Goal: Task Accomplishment & Management: Complete application form

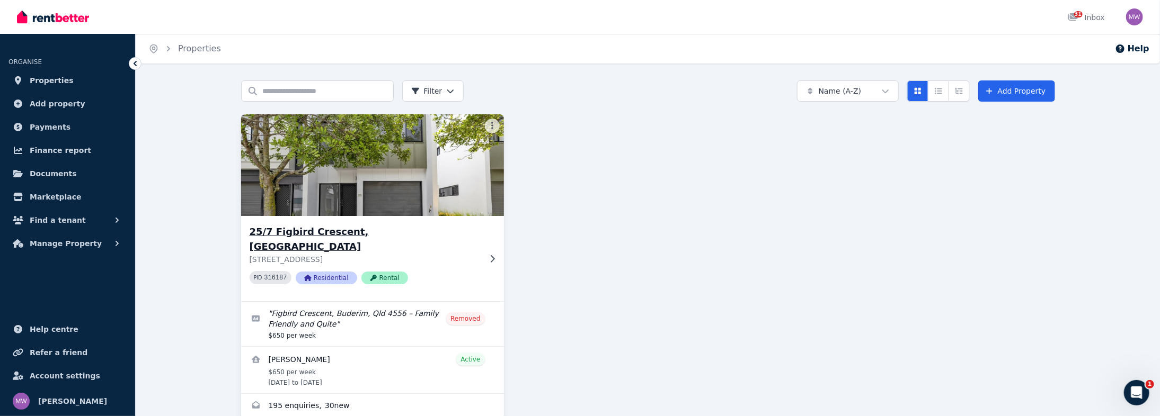
click at [369, 254] on h3 "25/7 Figbird Crescent, [GEOGRAPHIC_DATA]" at bounding box center [365, 240] width 231 height 30
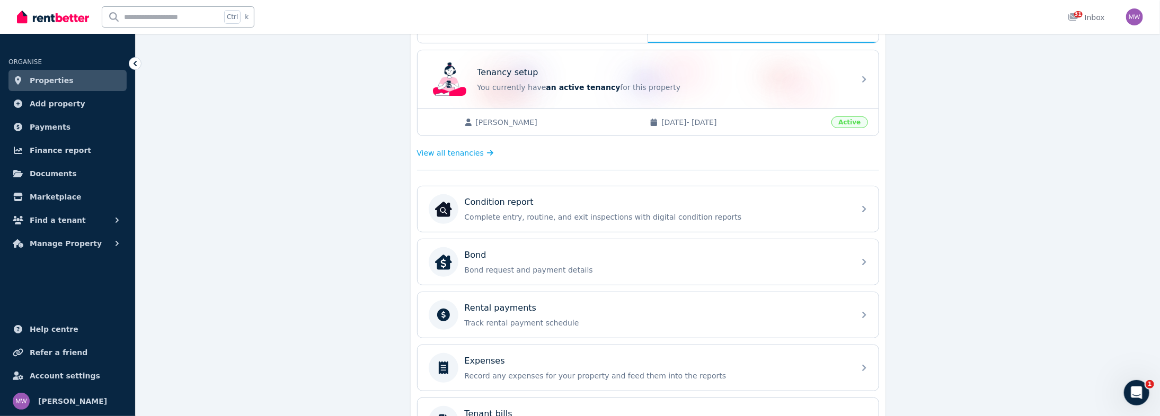
scroll to position [254, 0]
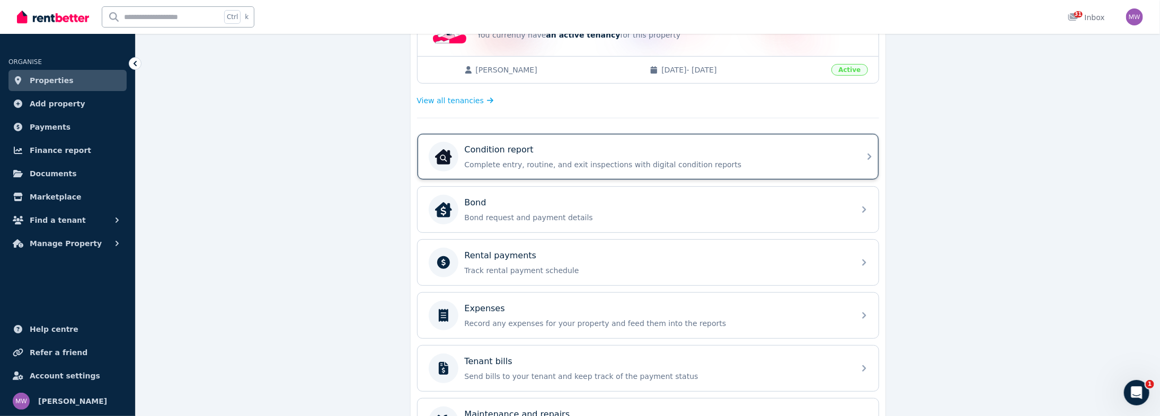
click at [663, 170] on div "Condition report Complete entry, routine, and exit inspections with digital con…" at bounding box center [657, 157] width 384 height 26
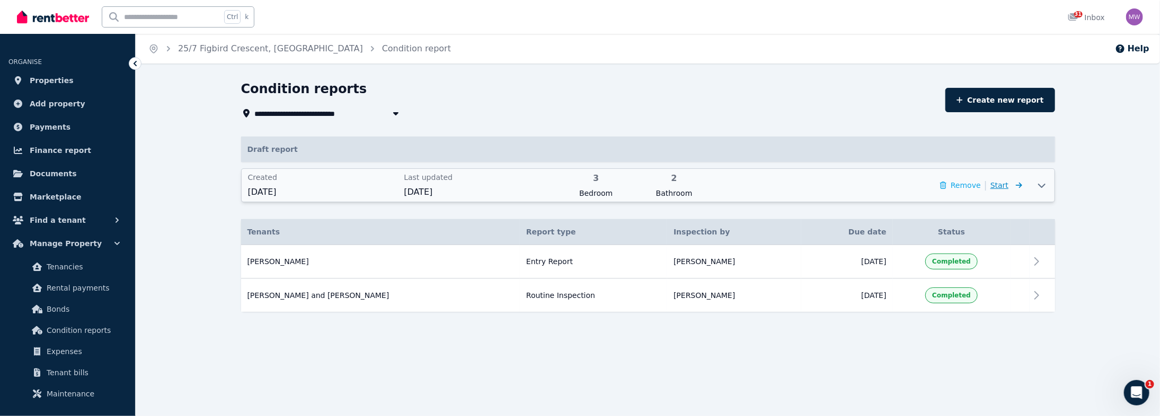
click at [1016, 192] on span "Start" at bounding box center [1006, 185] width 32 height 13
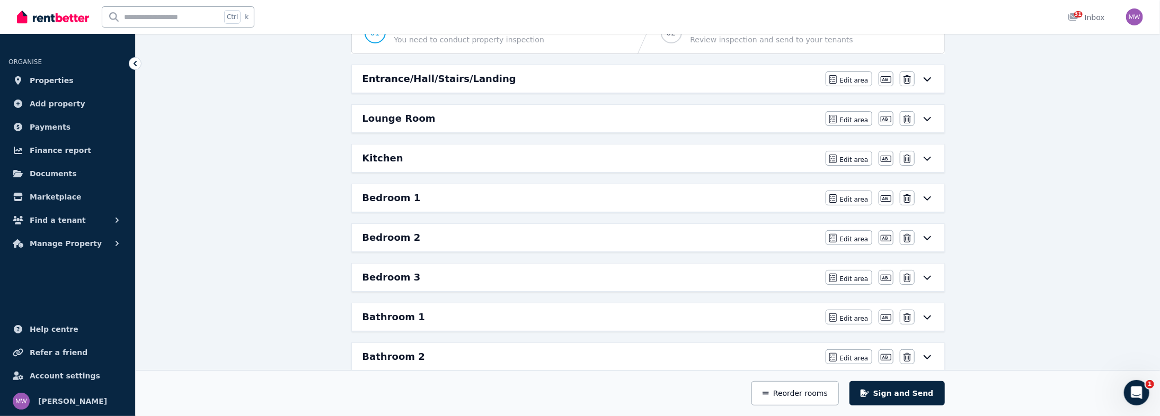
scroll to position [127, 0]
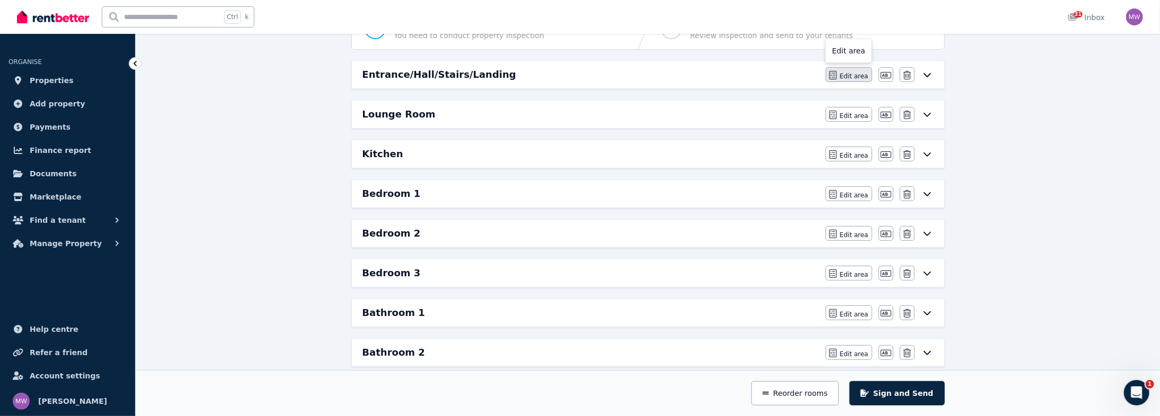
click at [868, 81] on span "Edit area" at bounding box center [854, 76] width 29 height 8
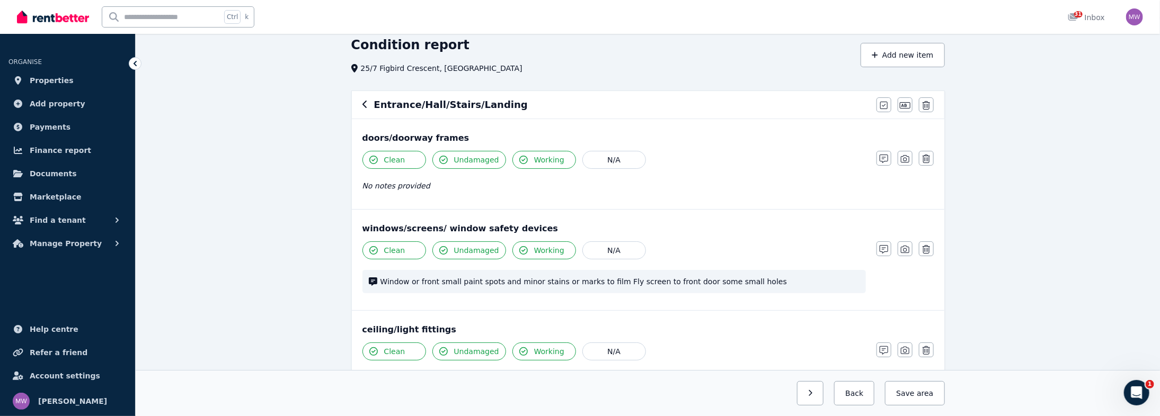
scroll to position [42, 0]
click at [878, 60] on icon "button" at bounding box center [874, 56] width 6 height 7
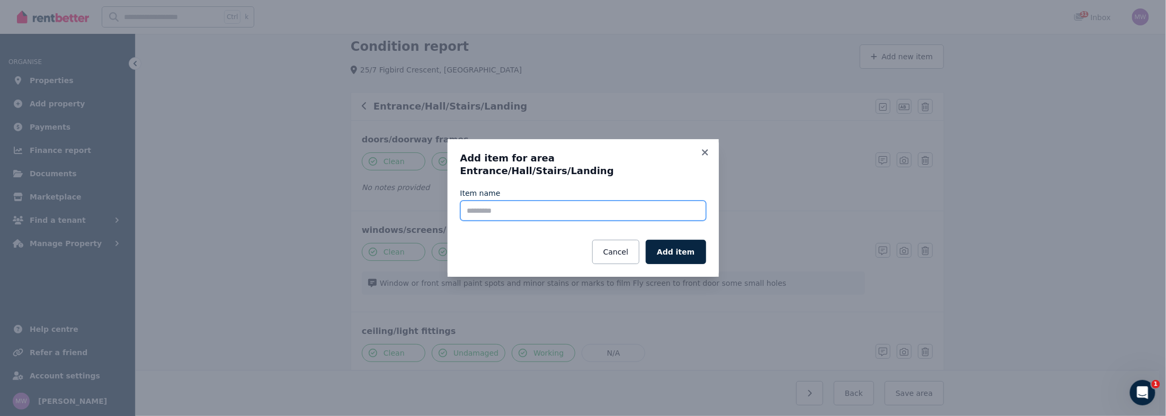
click at [604, 203] on input "Item name" at bounding box center [583, 211] width 246 height 20
type input "**********"
click at [706, 262] on button "Add item" at bounding box center [676, 252] width 60 height 24
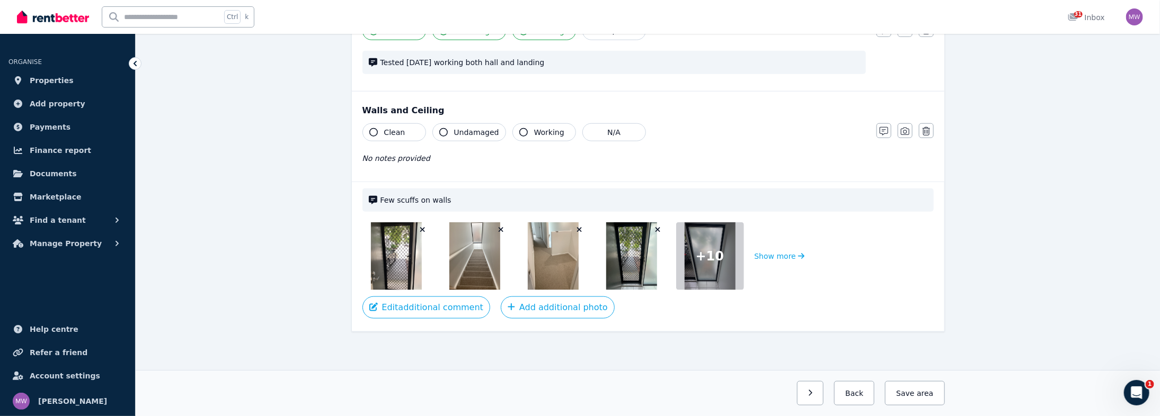
scroll to position [890, 0]
click at [384, 138] on span "Clean" at bounding box center [394, 132] width 21 height 11
click at [454, 138] on span "Undamaged" at bounding box center [476, 132] width 45 height 11
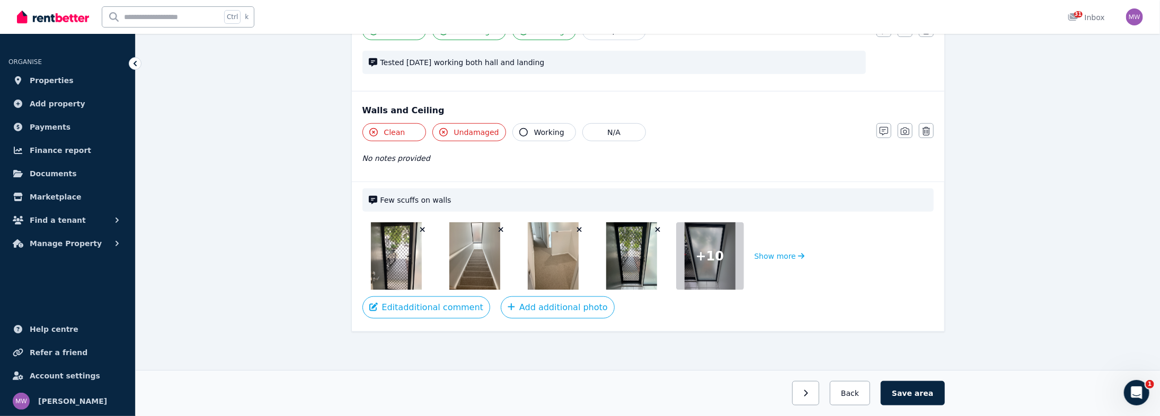
click at [512, 141] on button "Working" at bounding box center [544, 132] width 64 height 18
click at [368, 154] on span "No notes provided" at bounding box center [396, 158] width 68 height 8
click at [888, 127] on icon "button" at bounding box center [883, 131] width 8 height 8
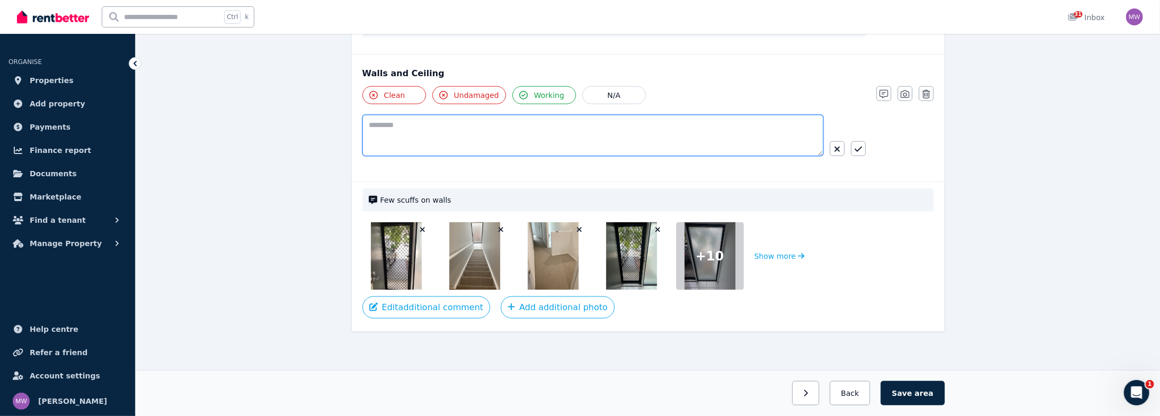
click at [448, 115] on textarea at bounding box center [592, 135] width 461 height 41
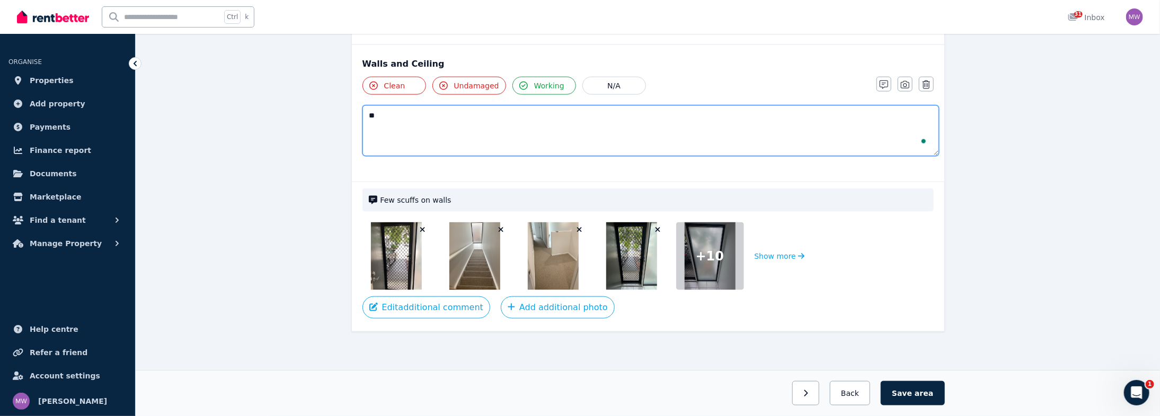
type textarea "*"
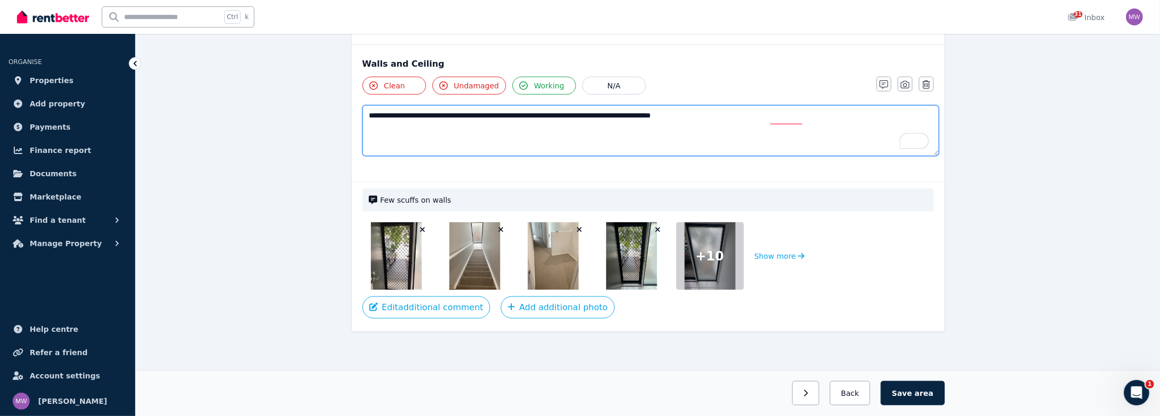
click at [362, 110] on textarea "**********" at bounding box center [650, 130] width 577 height 51
click at [402, 140] on textarea "**********" at bounding box center [650, 130] width 577 height 51
click at [410, 109] on textarea "**********" at bounding box center [650, 130] width 577 height 51
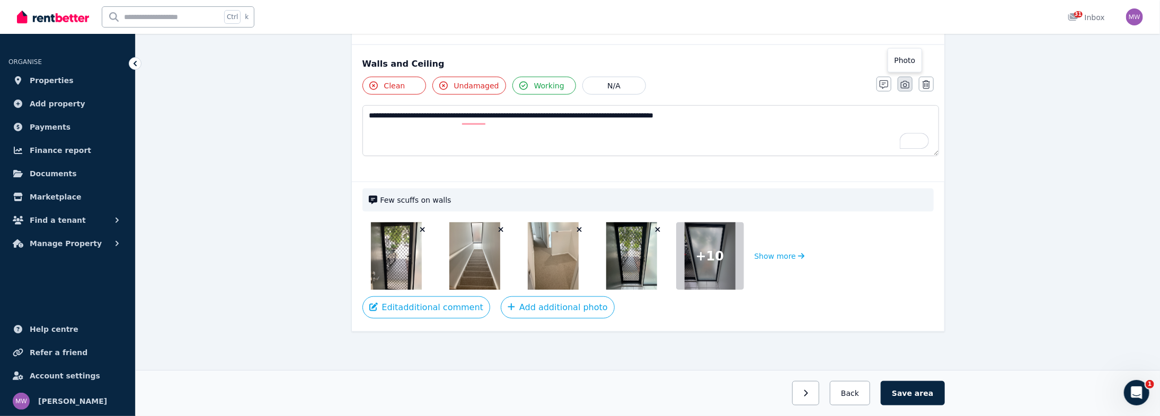
click at [909, 81] on icon "button" at bounding box center [905, 85] width 8 height 8
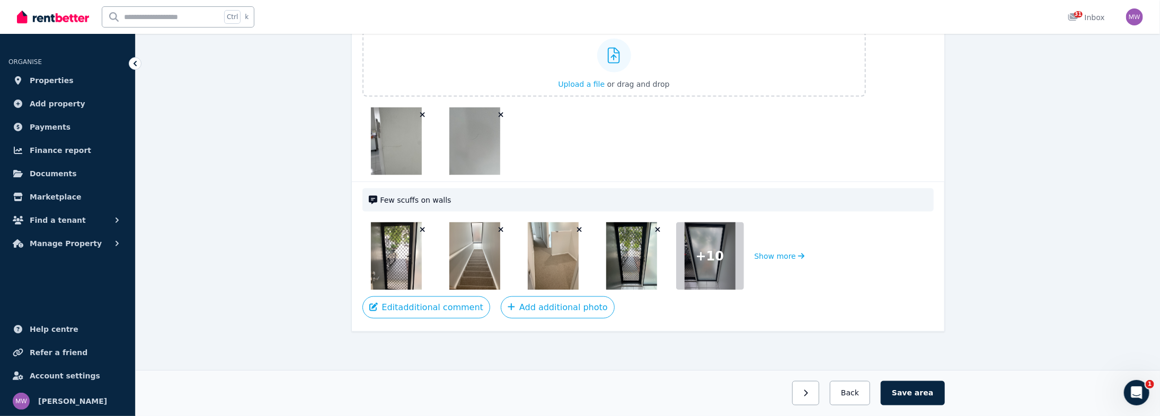
scroll to position [1199, 0]
click at [596, 80] on span "Upload a file" at bounding box center [581, 84] width 47 height 8
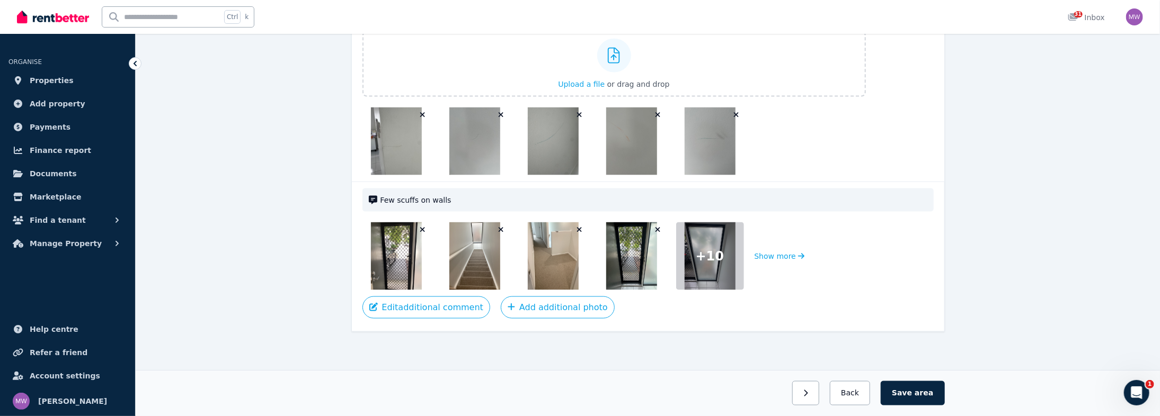
drag, startPoint x: 1033, startPoint y: 384, endPoint x: 1046, endPoint y: 381, distance: 13.0
click at [944, 384] on button "Save area" at bounding box center [912, 393] width 64 height 24
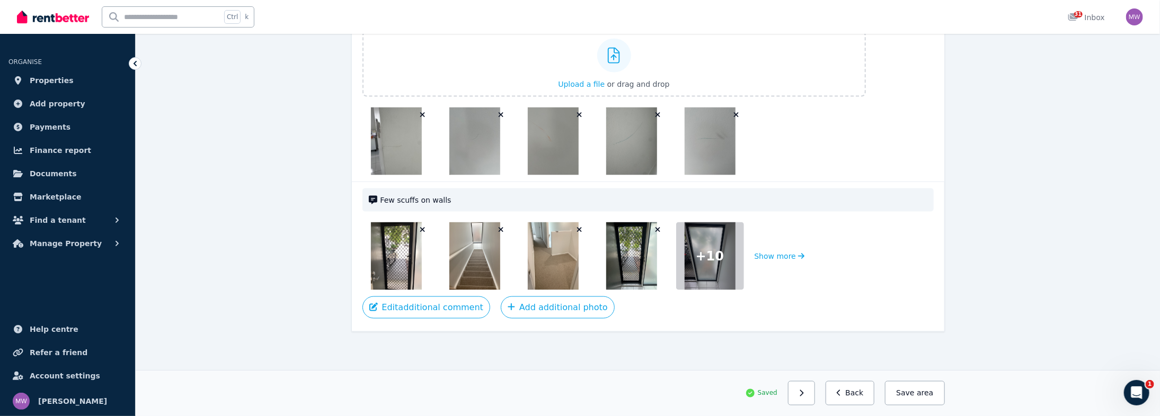
scroll to position [945, 0]
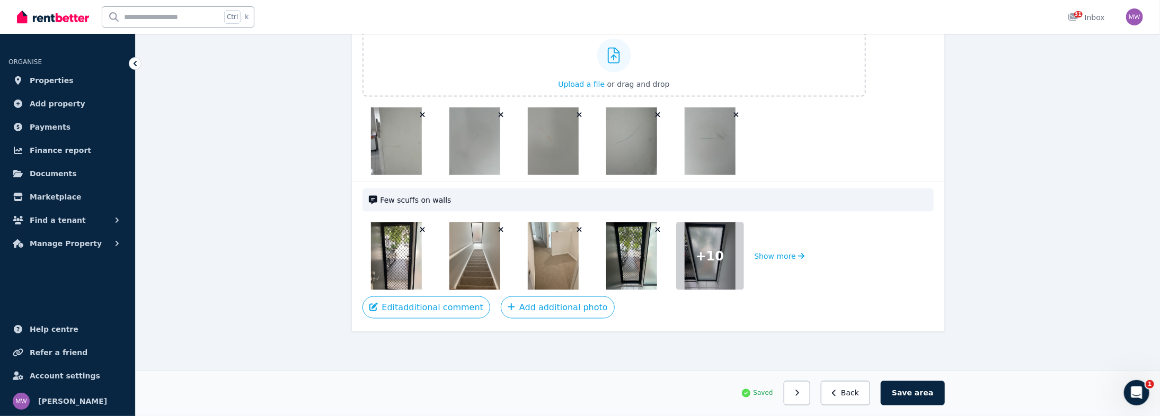
scroll to position [1157, 0]
type textarea "**********"
click at [933, 388] on span "area" at bounding box center [923, 393] width 19 height 11
click at [841, 390] on icon "button" at bounding box center [838, 393] width 5 height 7
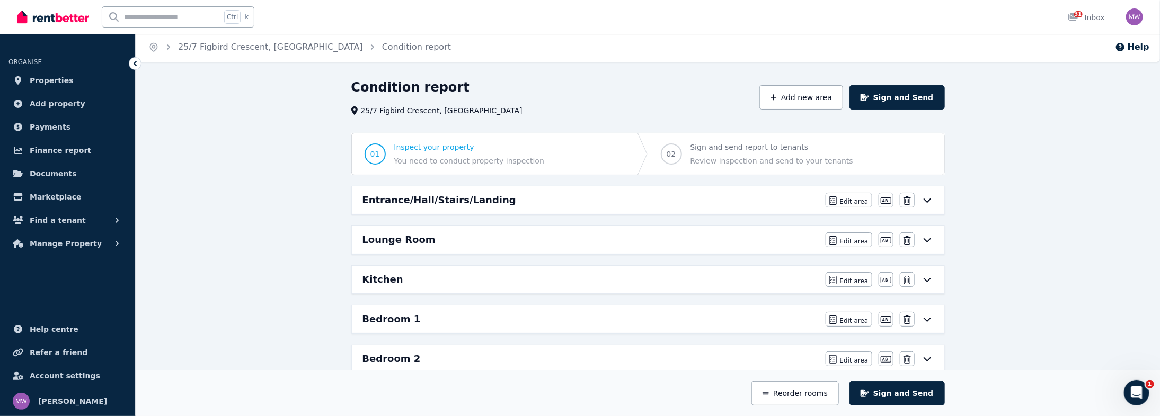
scroll to position [0, 0]
click at [944, 111] on button "Sign and Send" at bounding box center [896, 99] width 95 height 24
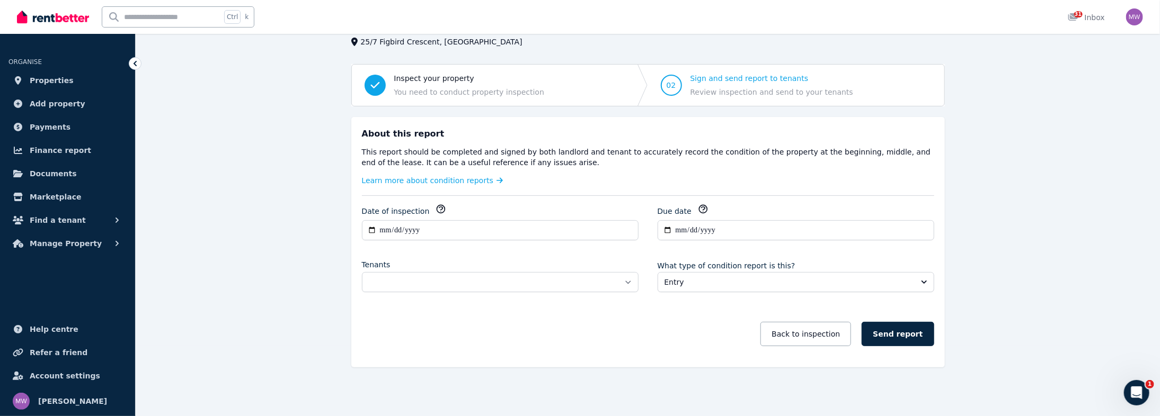
scroll to position [170, 0]
click at [638, 272] on select "**********" at bounding box center [500, 282] width 277 height 20
select select "**********"
click at [362, 272] on select "**********" at bounding box center [500, 282] width 277 height 20
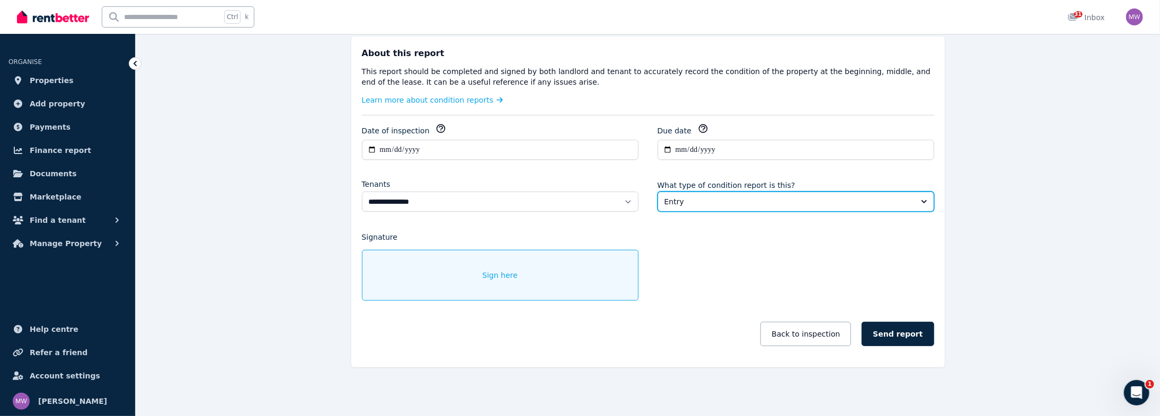
click at [757, 207] on span "Entry" at bounding box center [788, 202] width 248 height 11
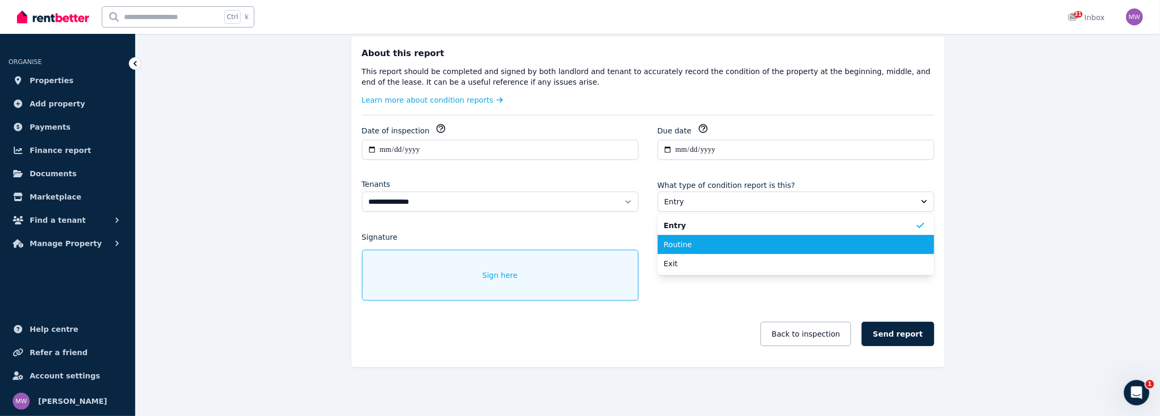
click at [736, 254] on li "Routine" at bounding box center [795, 244] width 277 height 19
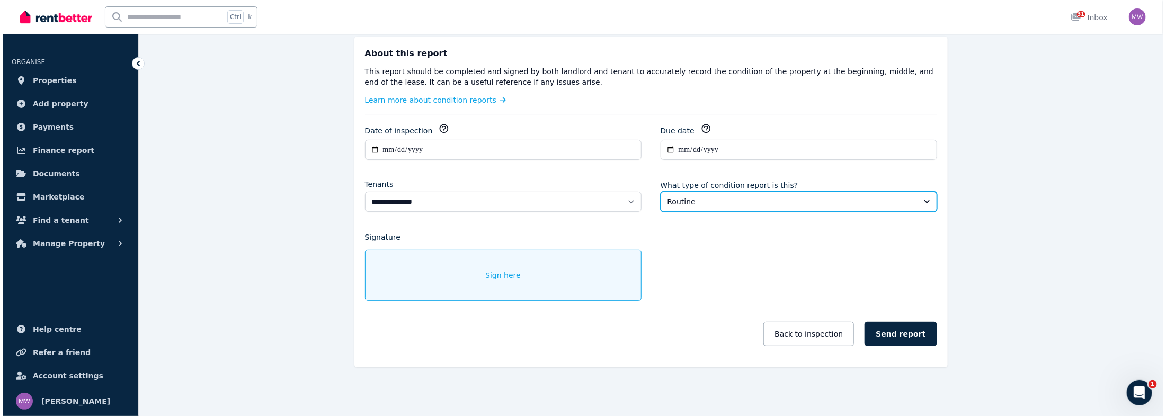
scroll to position [254, 0]
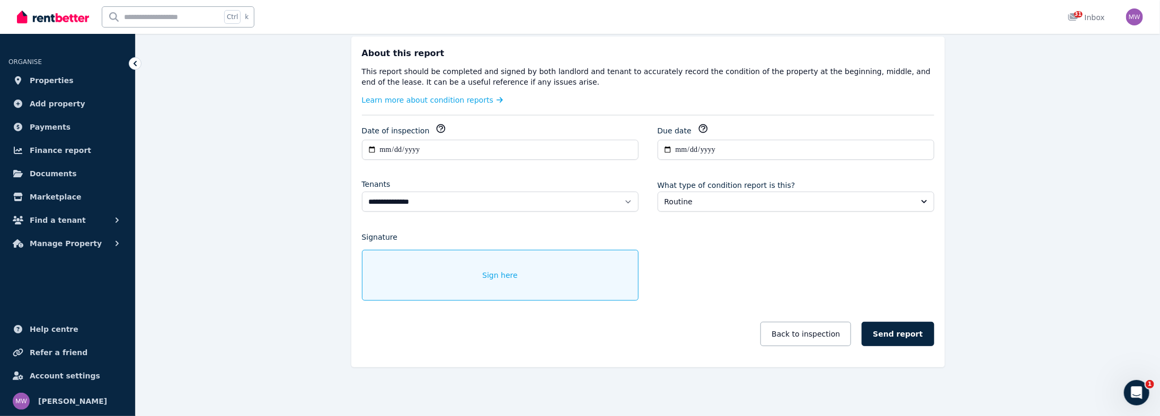
click at [482, 281] on span "Sign here" at bounding box center [499, 275] width 35 height 11
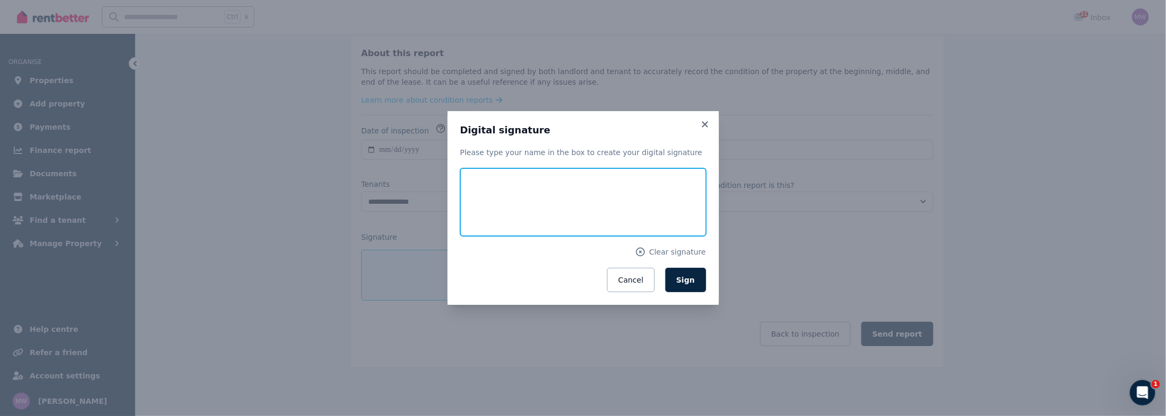
click at [501, 204] on input "text" at bounding box center [583, 202] width 246 height 68
type input "**********"
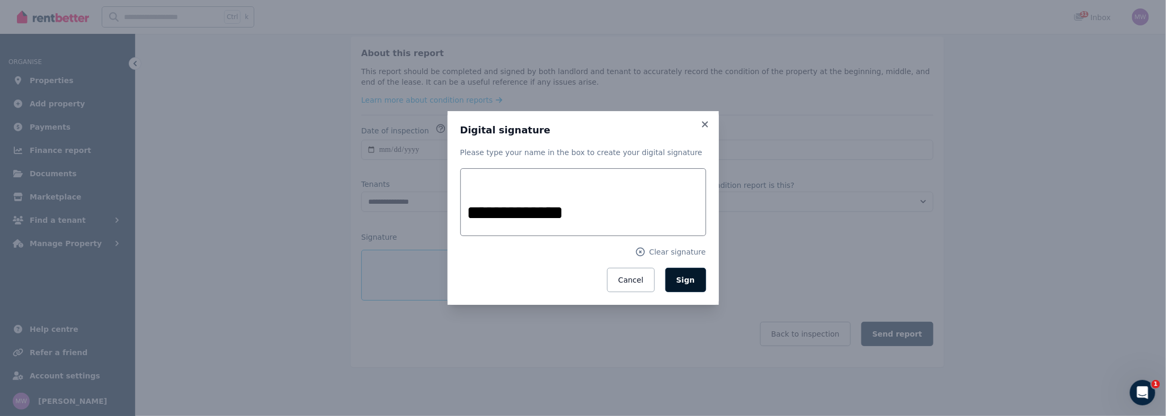
click at [700, 292] on button "Sign" at bounding box center [685, 280] width 41 height 24
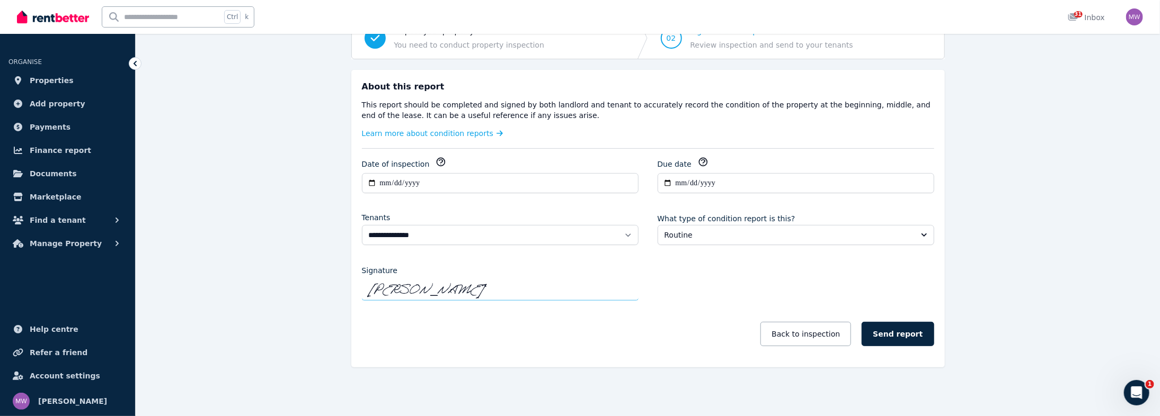
scroll to position [204, 0]
click at [933, 346] on button "Send report" at bounding box center [897, 334] width 72 height 24
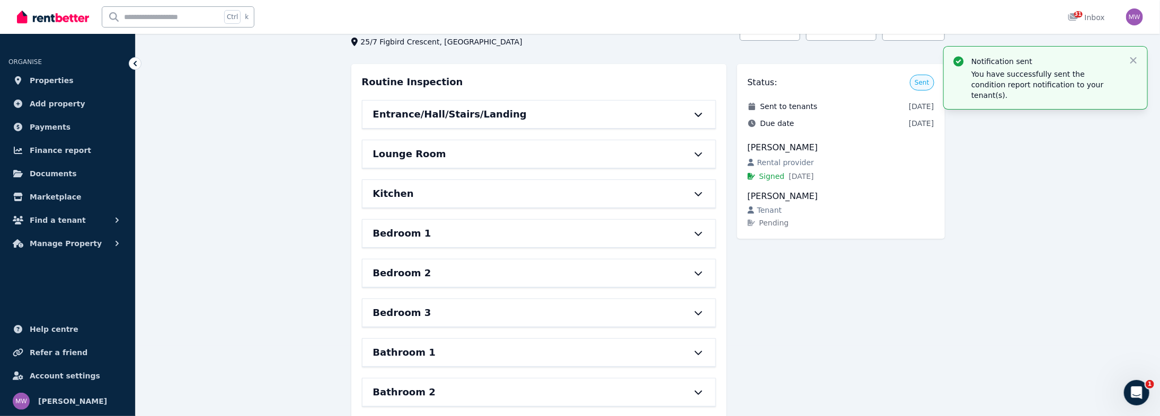
scroll to position [34, 0]
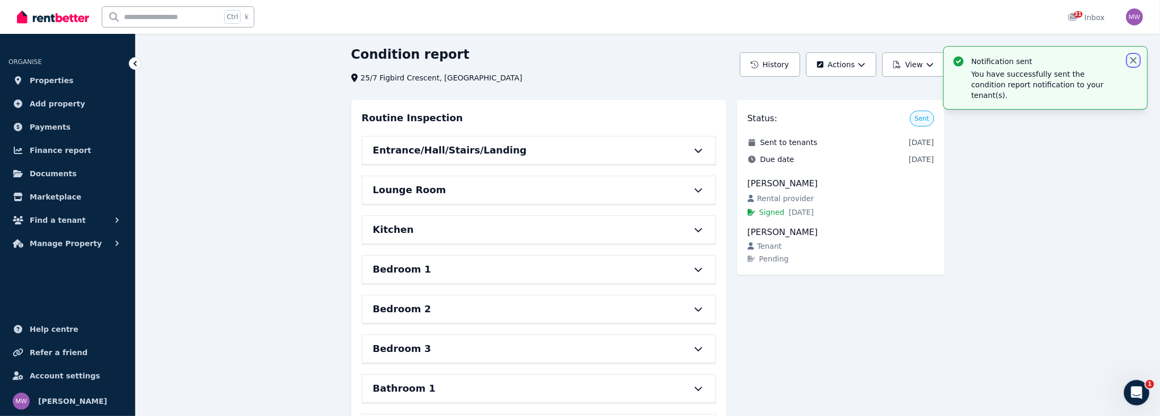
click at [1130, 66] on icon "button" at bounding box center [1133, 60] width 11 height 11
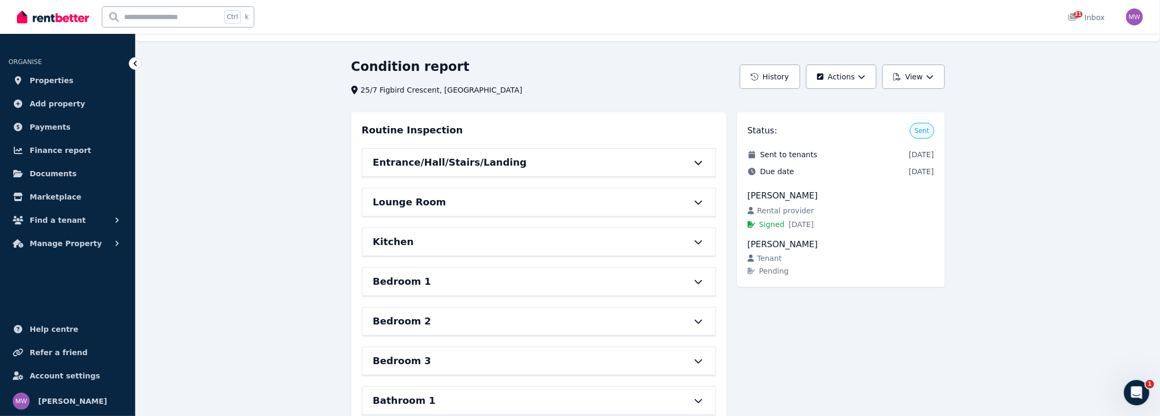
scroll to position [0, 0]
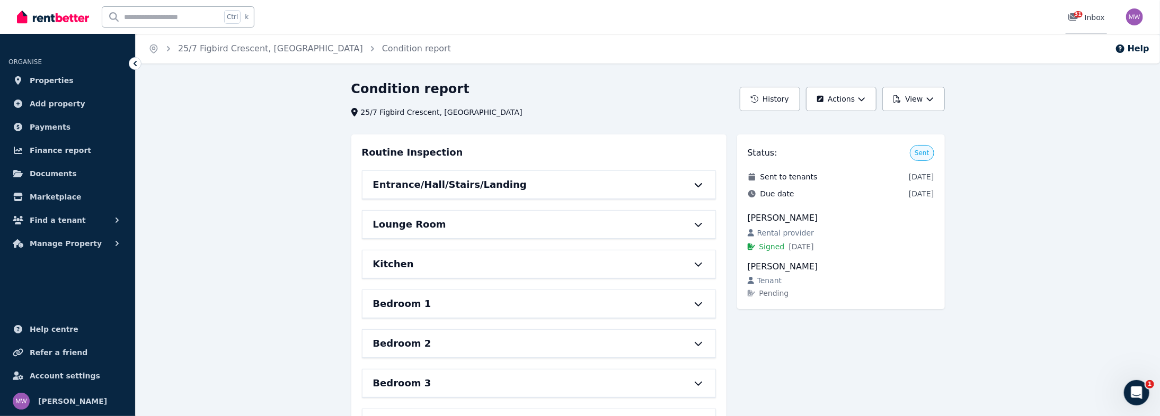
click at [1074, 17] on span "31" at bounding box center [1078, 14] width 8 height 6
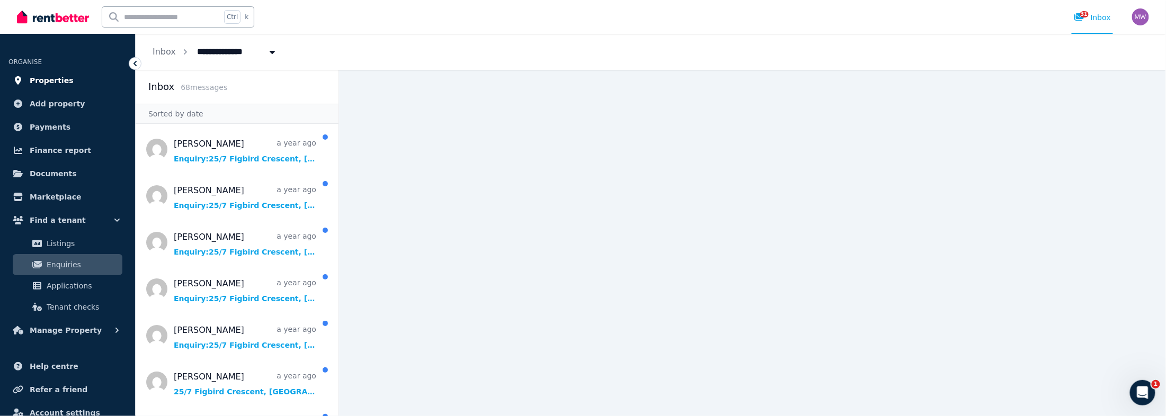
click at [74, 87] on span "Properties" at bounding box center [52, 80] width 44 height 13
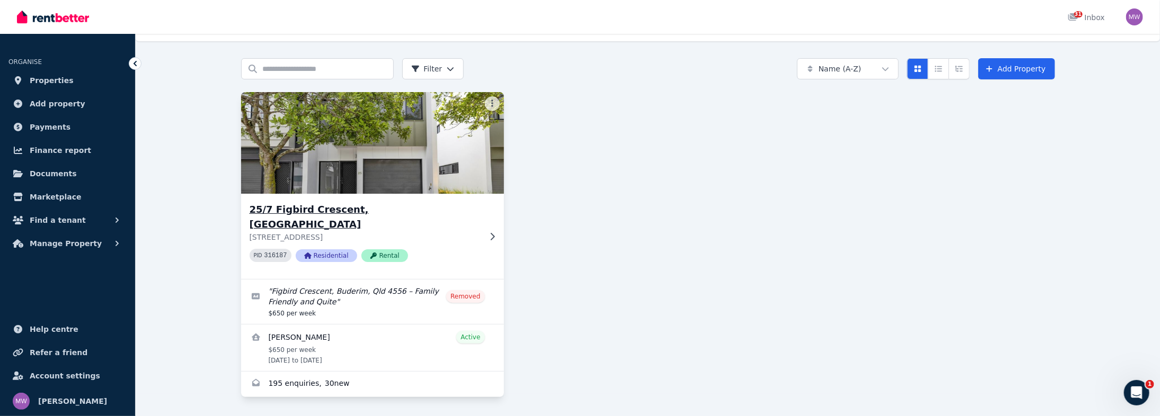
scroll to position [112, 0]
click at [363, 202] on div "[STREET_ADDRESS]" at bounding box center [365, 222] width 231 height 40
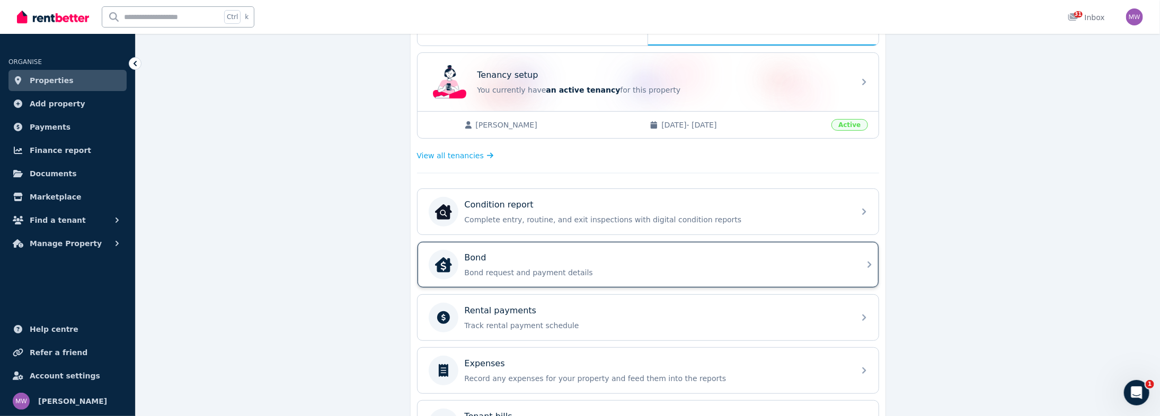
scroll to position [145, 0]
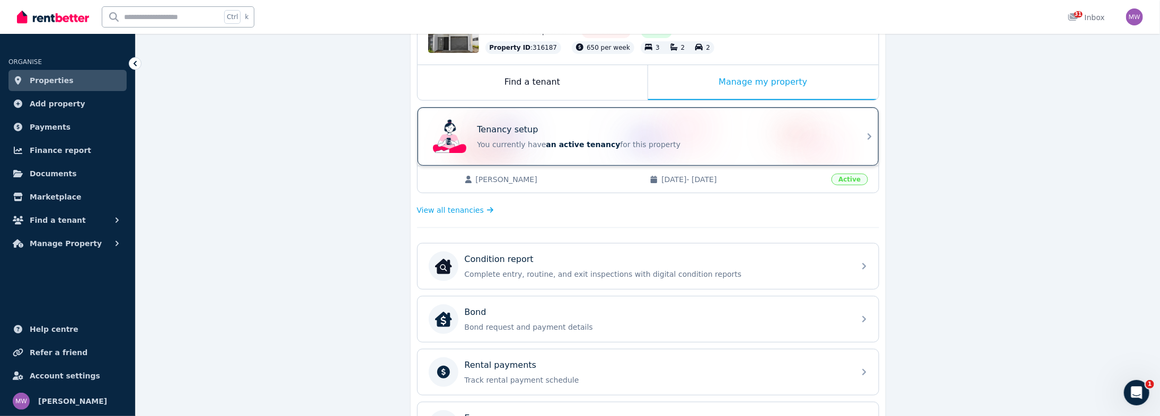
click at [878, 166] on div "Tenancy setup You currently have an active tenancy for this property" at bounding box center [647, 137] width 461 height 58
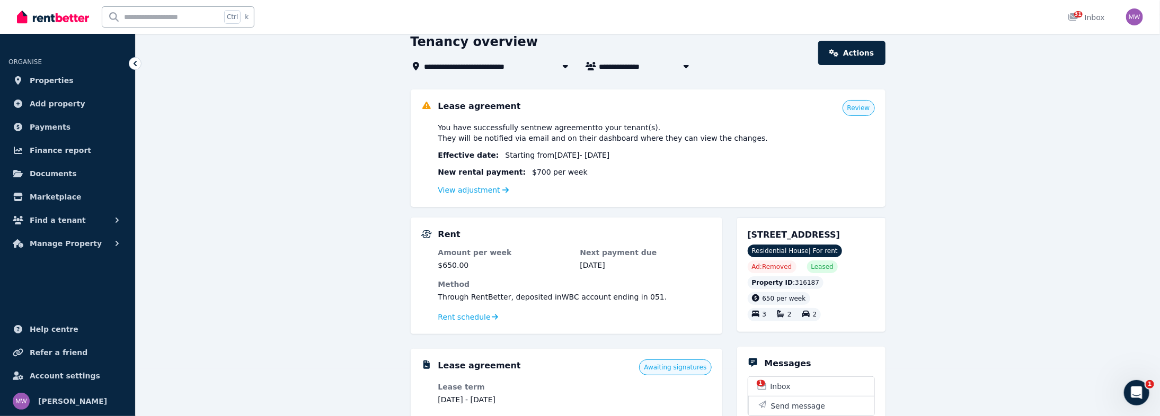
scroll to position [85, 0]
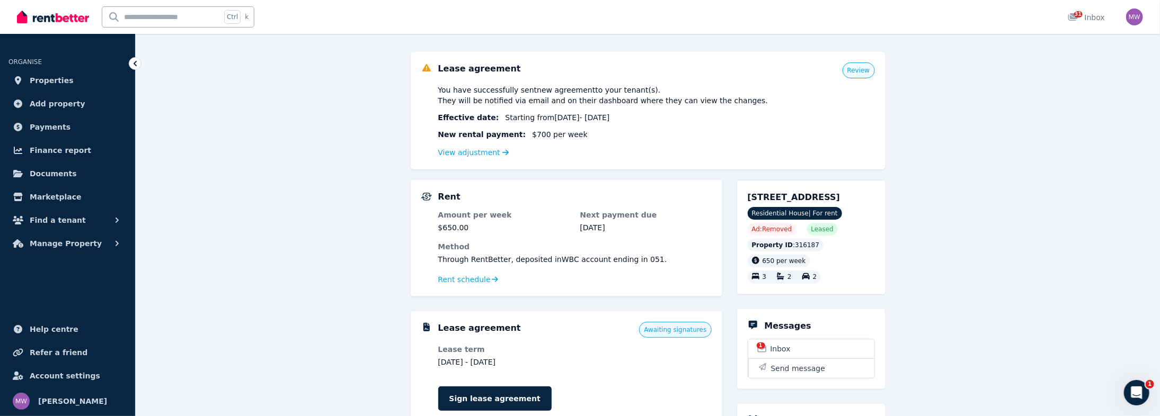
click at [870, 75] on span "Review" at bounding box center [858, 70] width 23 height 8
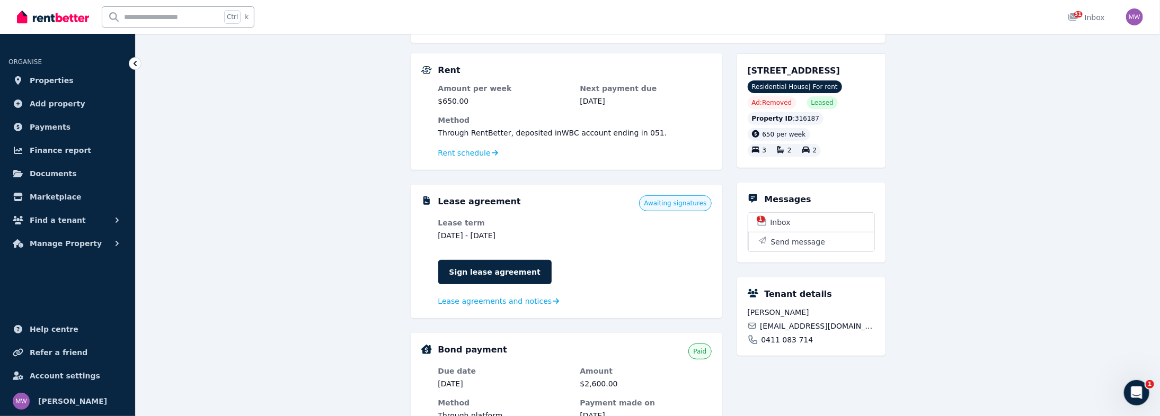
scroll to position [297, 0]
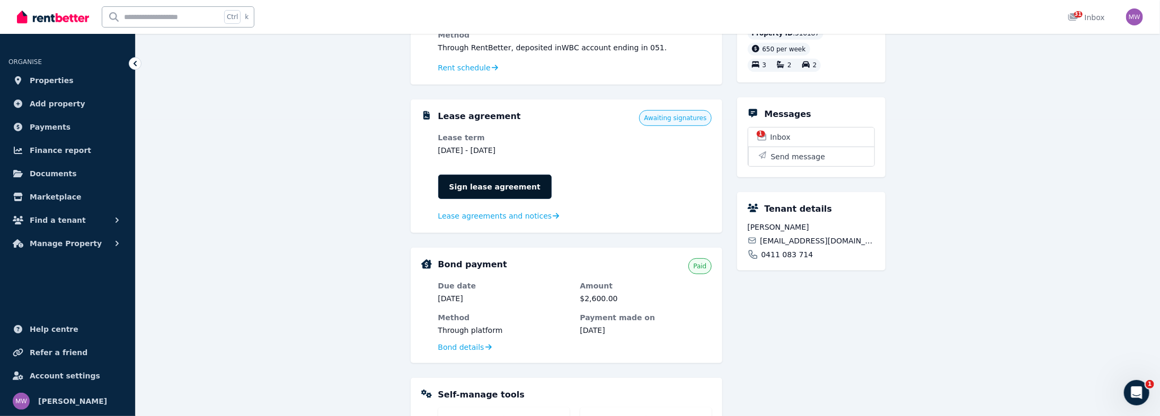
click at [490, 199] on link "Sign lease agreement" at bounding box center [494, 187] width 113 height 24
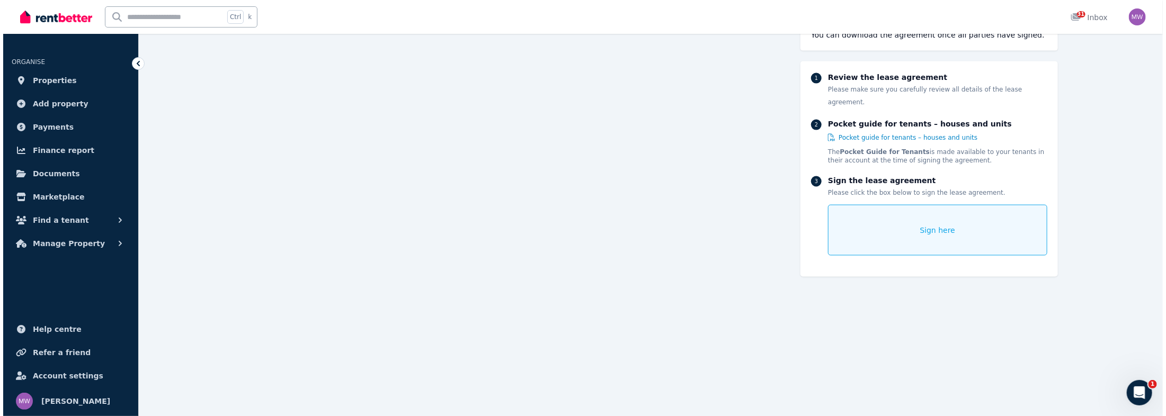
scroll to position [8942, 0]
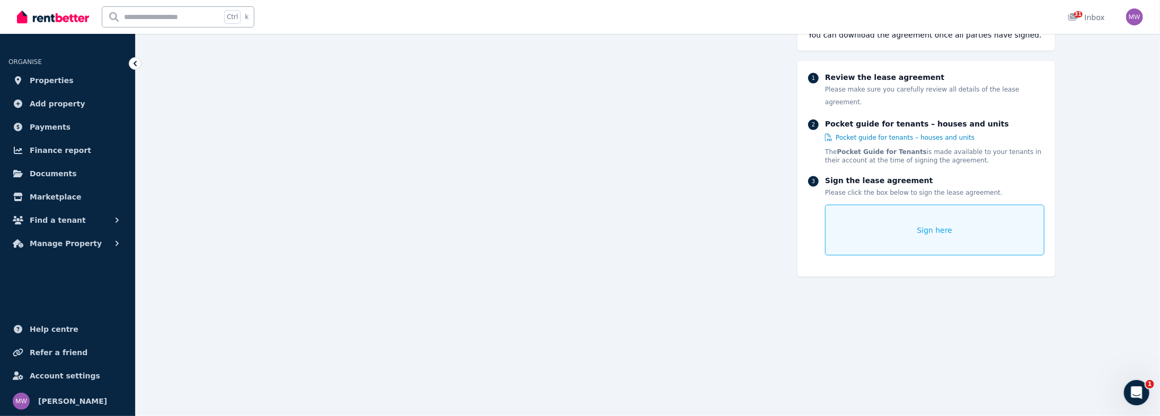
click at [939, 256] on div "Sign here" at bounding box center [934, 230] width 219 height 51
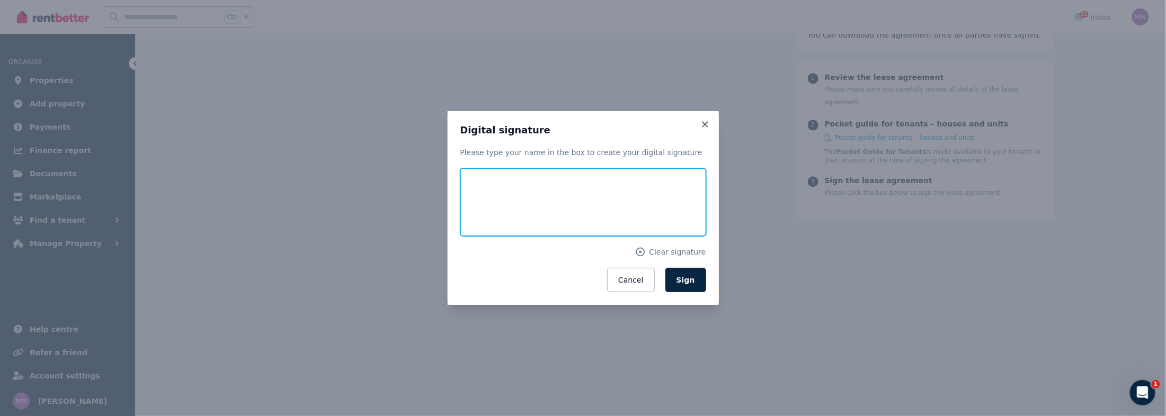
click at [542, 197] on input "text" at bounding box center [583, 202] width 246 height 68
type input "**********"
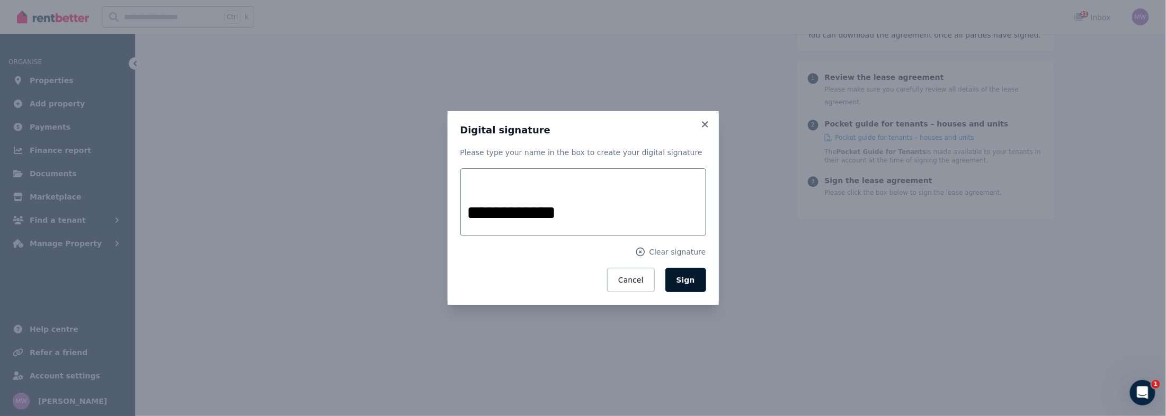
click at [695, 284] on span "Sign" at bounding box center [685, 280] width 19 height 8
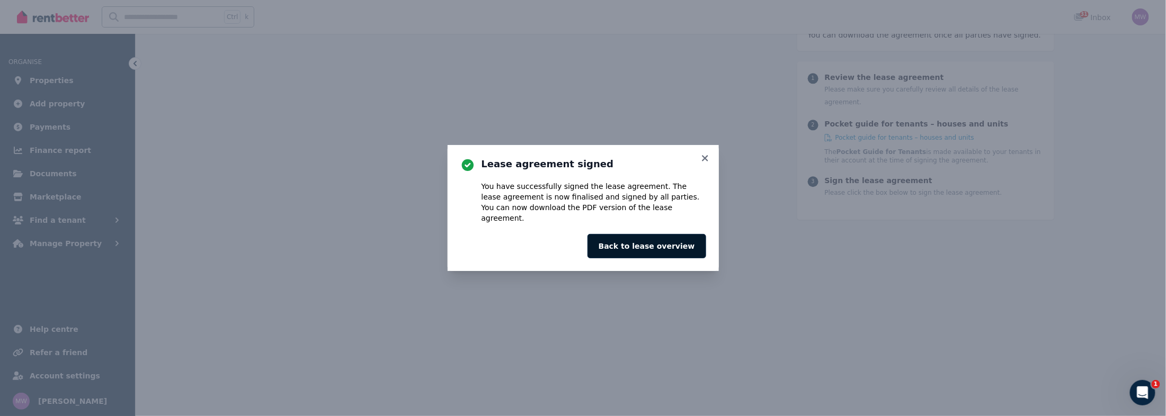
click at [706, 257] on button "Back to lease overview" at bounding box center [646, 246] width 119 height 24
